Goal: Use online tool/utility: Use online tool/utility

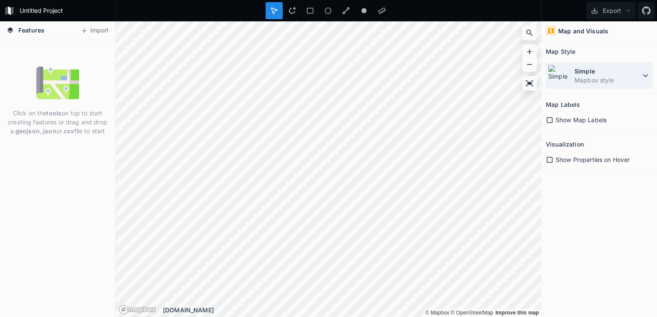
click at [643, 72] on icon at bounding box center [645, 76] width 10 height 10
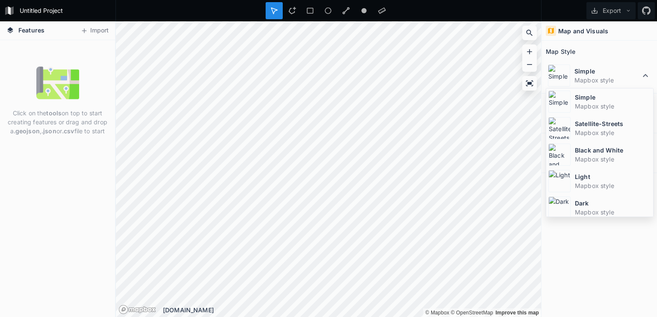
click at [589, 281] on div "Map and Visuals Map Style Simple Mapbox style Simple Mapbox style Satellite-Str…" at bounding box center [600, 169] width 116 height 296
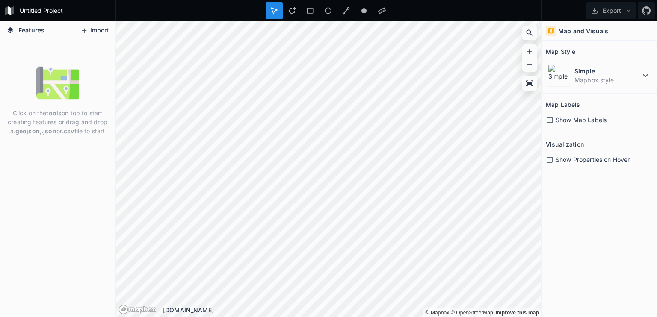
click at [92, 31] on button "Import" at bounding box center [94, 31] width 37 height 14
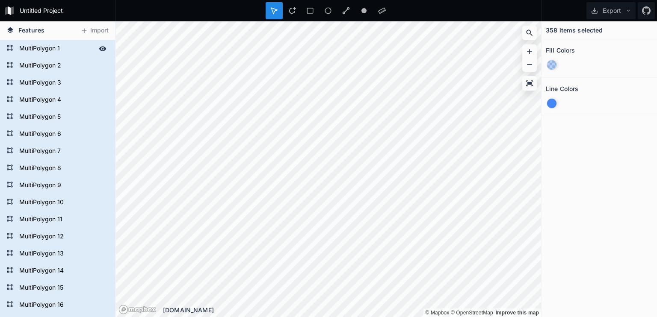
click at [50, 47] on form "MultiPolygon 1" at bounding box center [57, 48] width 80 height 13
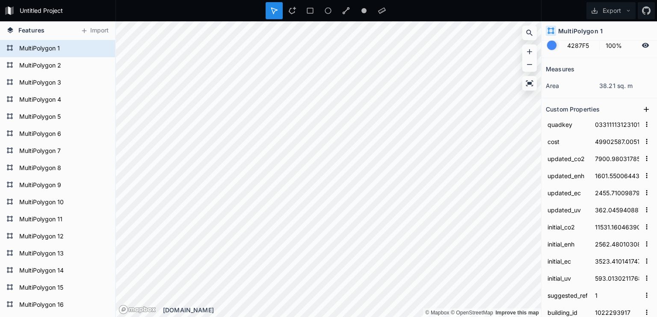
scroll to position [60, 0]
click at [34, 199] on form "MultiPolygon 10" at bounding box center [57, 202] width 80 height 13
type input "033111131320030222"
type input "6879.072147947999"
type input "2078.84048427"
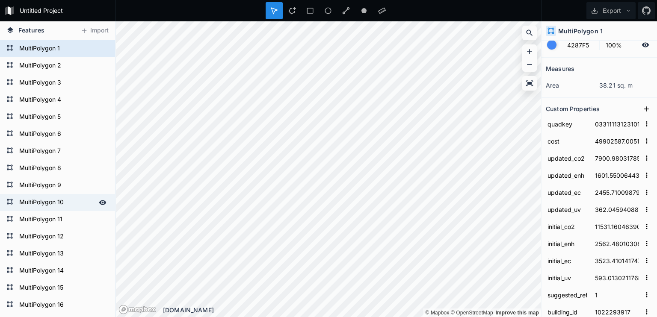
type input "2570.2027805519992"
type input "177.33868716915353"
type input "5404.985259102"
type input "4271.0722676820005"
type input "1587.478187988"
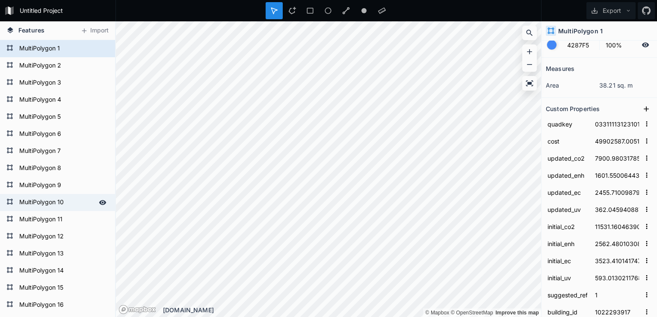
type input "468.48605481612"
type input "940273695"
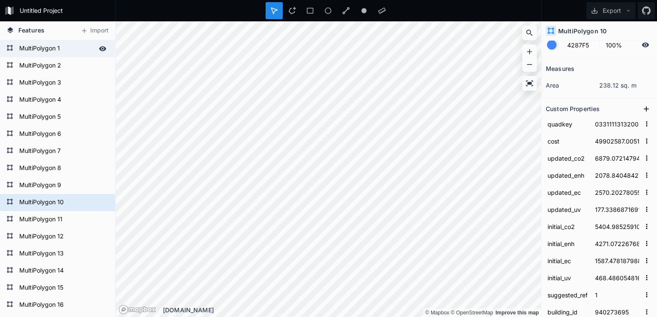
click at [44, 51] on form "MultiPolygon 1" at bounding box center [57, 48] width 80 height 13
type input "033111131231010113"
type input "7900.9803178589345"
type input "1601.5500644308652"
type input "2455.710098793993"
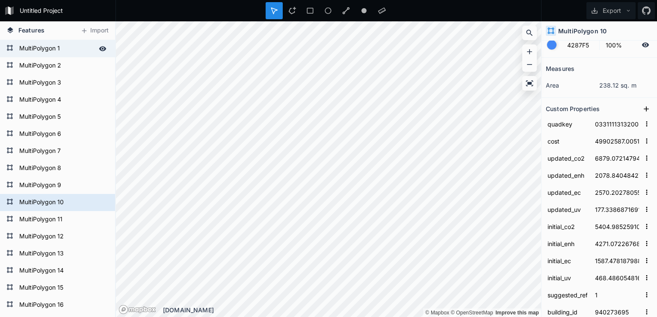
type input "362.0459408872432"
type input "11531.160463902228"
type input "2562.480103089384"
type input "3523.4101417479033"
type input "593.0130211768234"
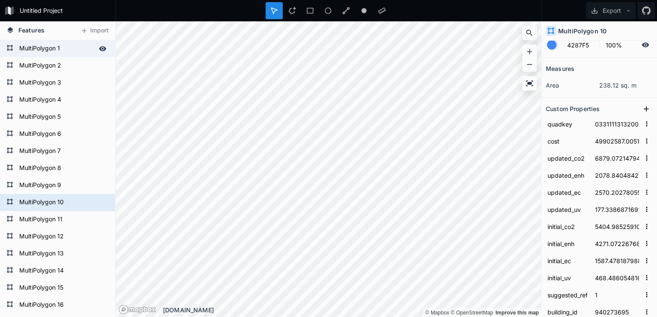
type input "1022293917"
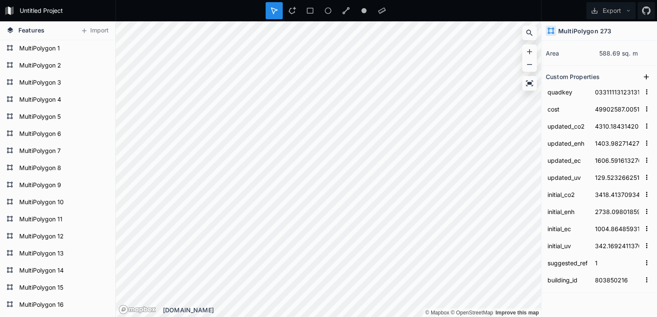
scroll to position [105, 0]
